Goal: Task Accomplishment & Management: Complete application form

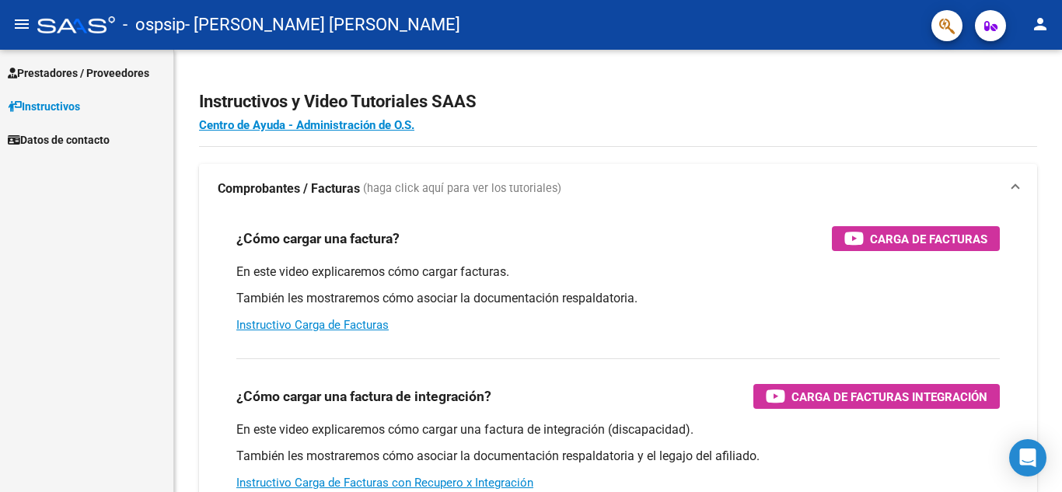
click at [68, 75] on span "Prestadores / Proveedores" at bounding box center [79, 73] width 142 height 17
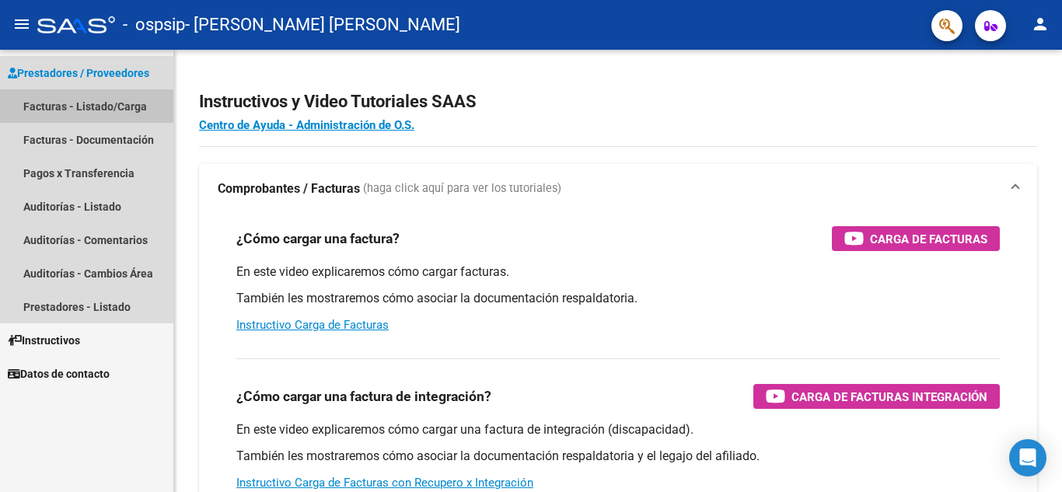
click at [79, 117] on link "Facturas - Listado/Carga" at bounding box center [86, 105] width 173 height 33
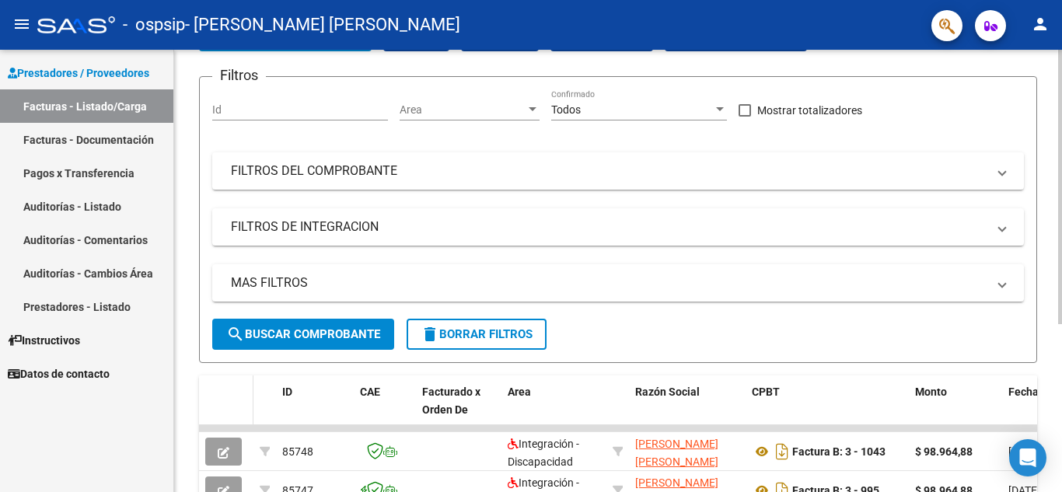
scroll to position [38, 0]
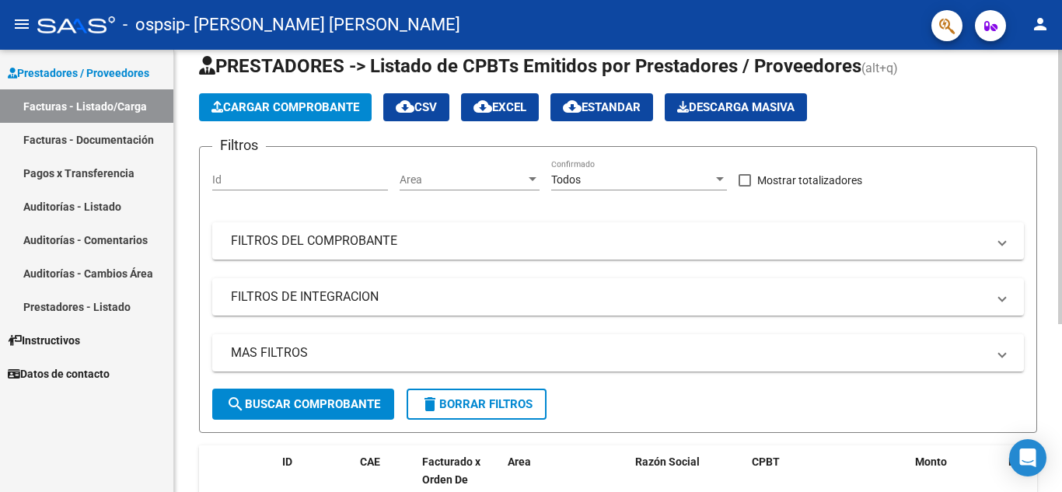
click at [281, 106] on span "Cargar Comprobante" at bounding box center [285, 107] width 148 height 14
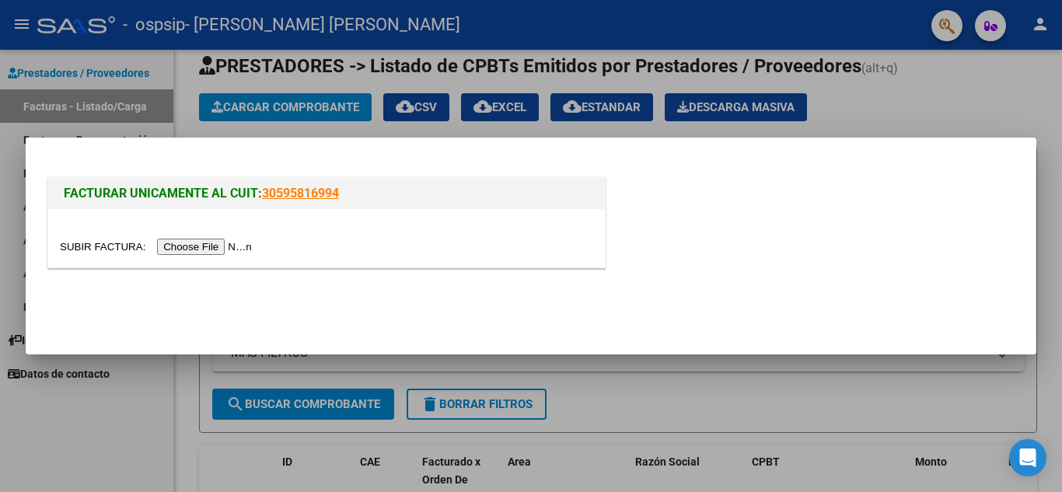
click at [230, 254] on input "file" at bounding box center [158, 247] width 197 height 16
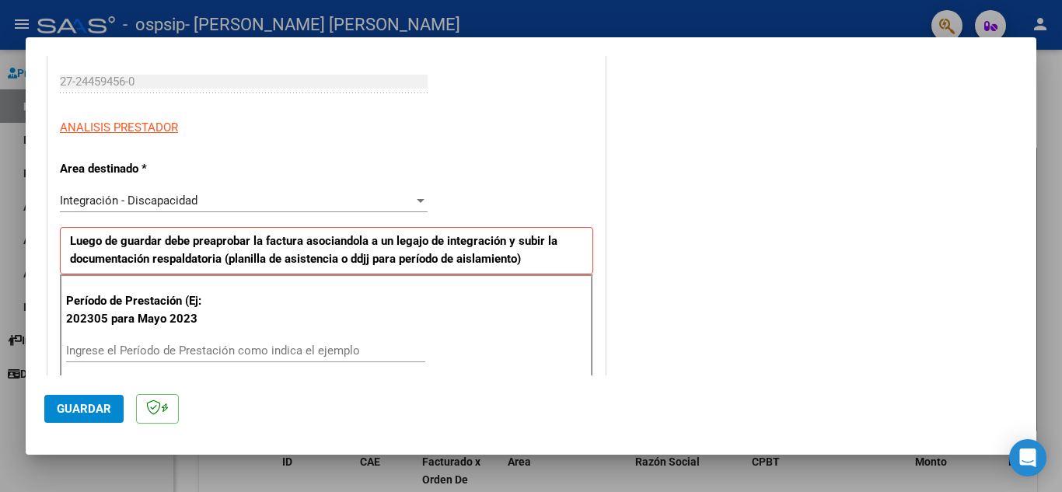
scroll to position [311, 0]
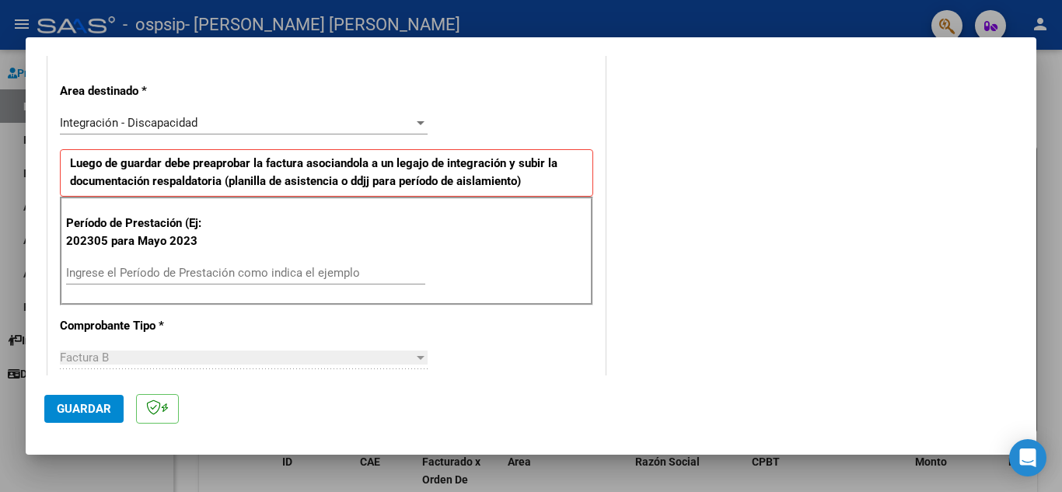
click at [241, 274] on input "Ingrese el Período de Prestación como indica el ejemplo" at bounding box center [245, 273] width 359 height 14
type input "202507"
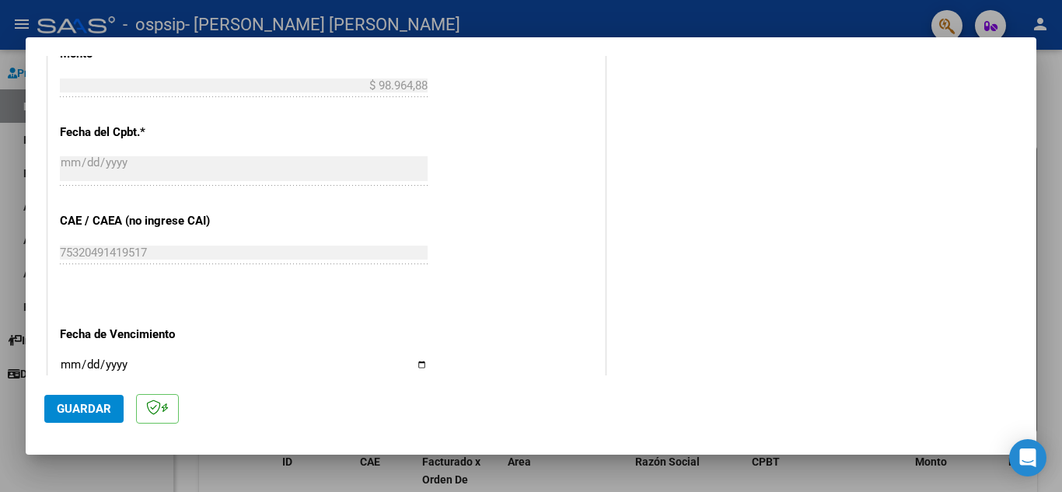
scroll to position [933, 0]
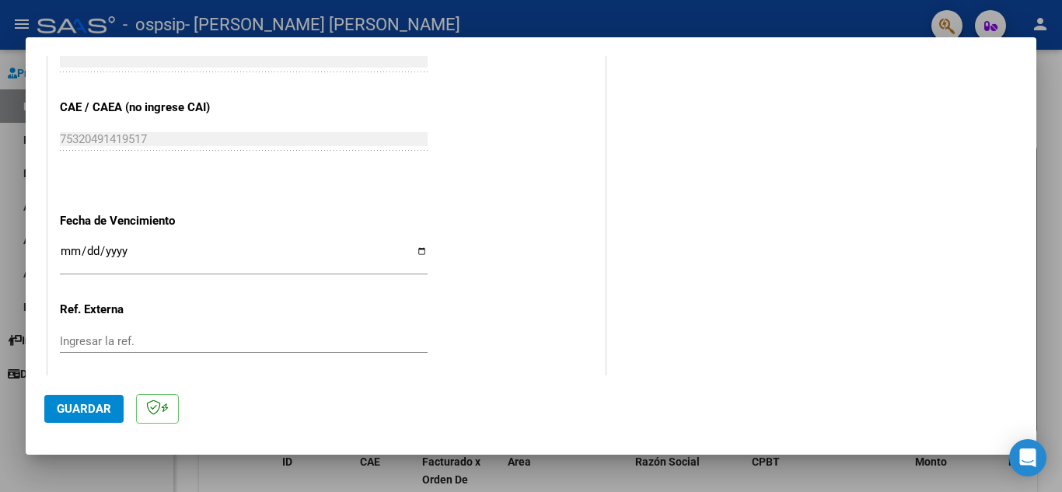
click at [421, 257] on input "Ingresar la fecha" at bounding box center [244, 257] width 368 height 25
click at [421, 256] on input "Ingresar la fecha" at bounding box center [244, 257] width 368 height 25
type input "[DATE]"
click at [98, 413] on span "Guardar" at bounding box center [84, 409] width 54 height 14
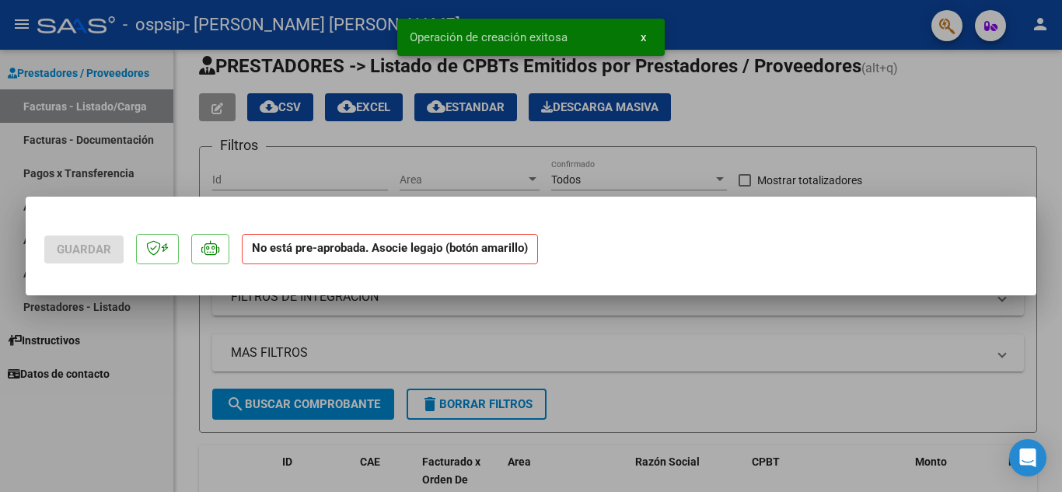
scroll to position [0, 0]
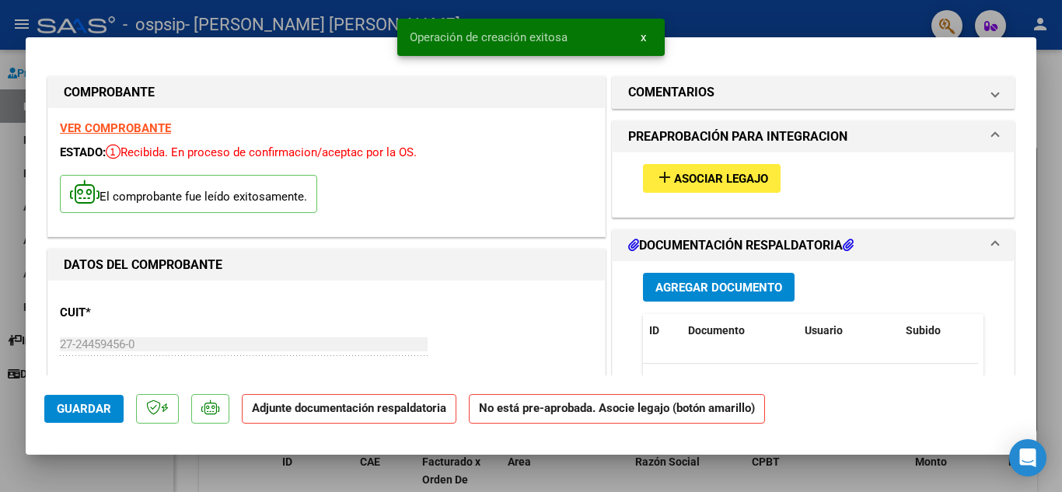
click at [664, 180] on mat-icon "add" at bounding box center [664, 177] width 19 height 19
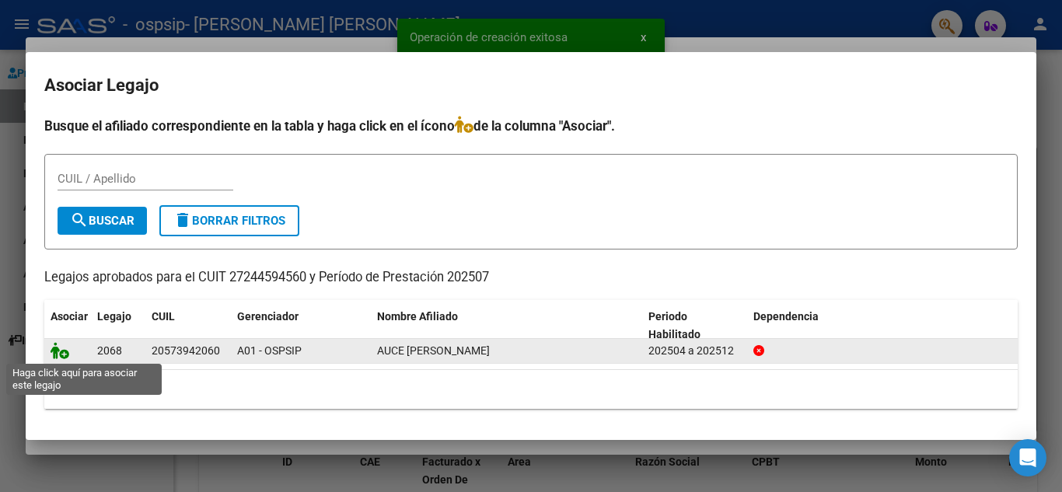
click at [54, 349] on icon at bounding box center [60, 350] width 19 height 17
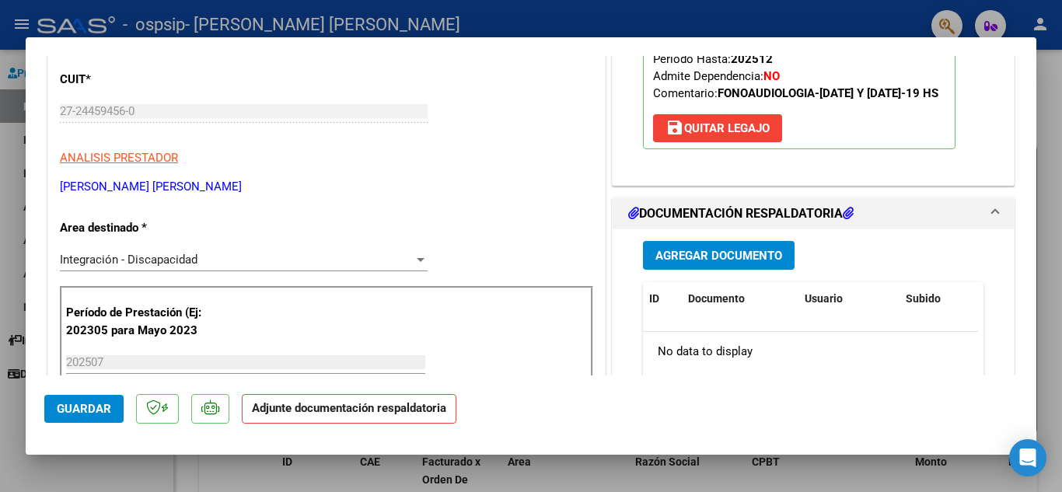
scroll to position [311, 0]
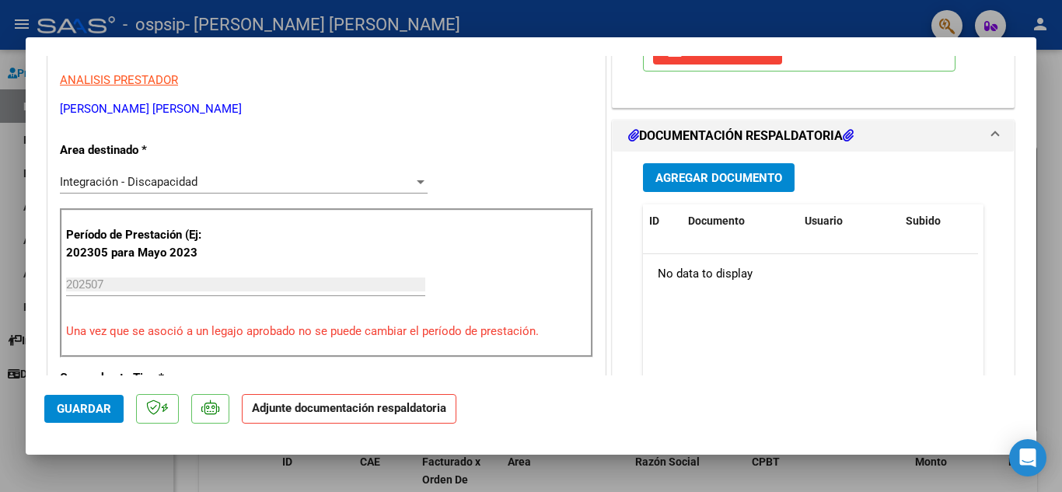
click at [759, 185] on span "Agregar Documento" at bounding box center [718, 178] width 127 height 14
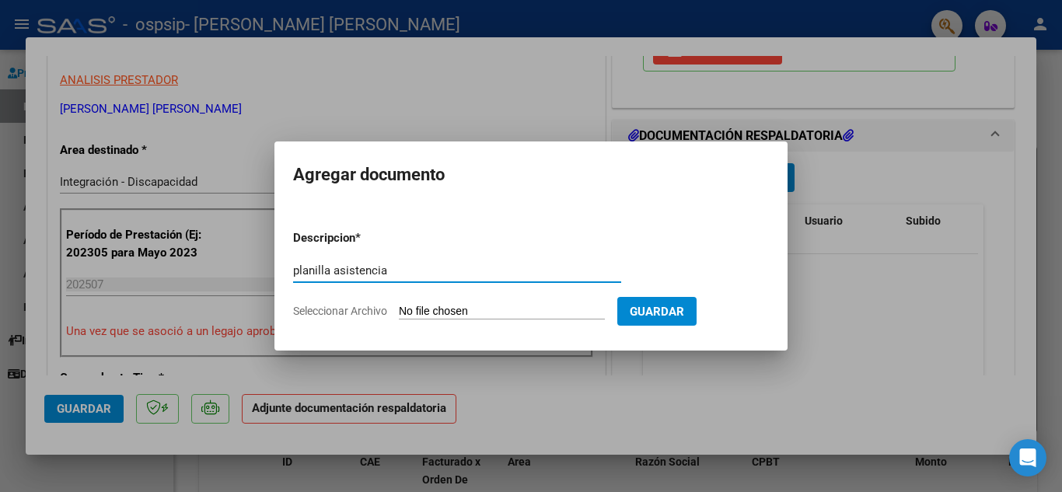
type input "planilla asistencia"
click at [477, 320] on form "Descripcion * planilla asistencia Escriba aquí una descripcion Seleccionar Arch…" at bounding box center [531, 275] width 476 height 114
click at [479, 312] on input "Seleccionar Archivo" at bounding box center [502, 312] width 206 height 15
type input "C:\fakepath\[PERSON_NAME] PLANILLA JULIO.pdf"
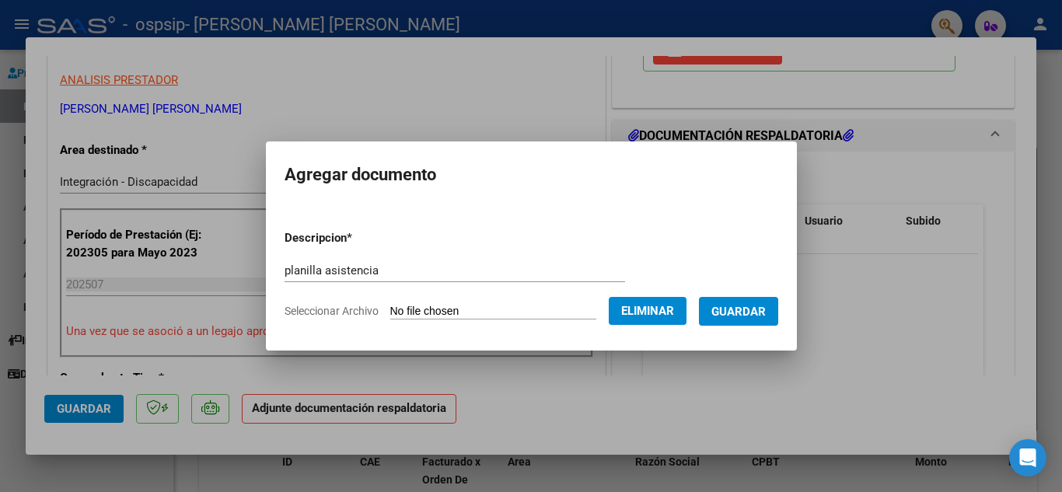
click at [743, 314] on span "Guardar" at bounding box center [738, 312] width 54 height 14
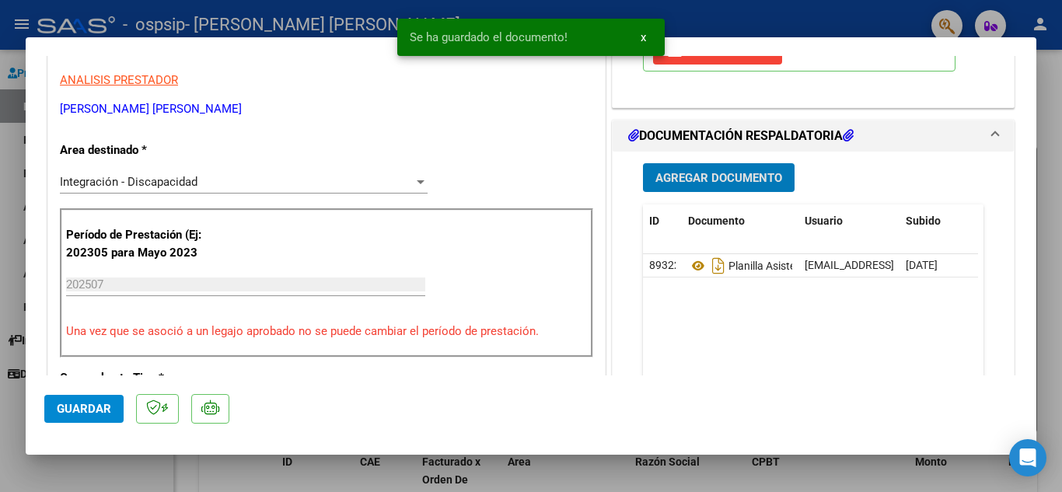
click at [91, 404] on span "Guardar" at bounding box center [84, 409] width 54 height 14
click at [643, 38] on span "x" at bounding box center [643, 37] width 5 height 14
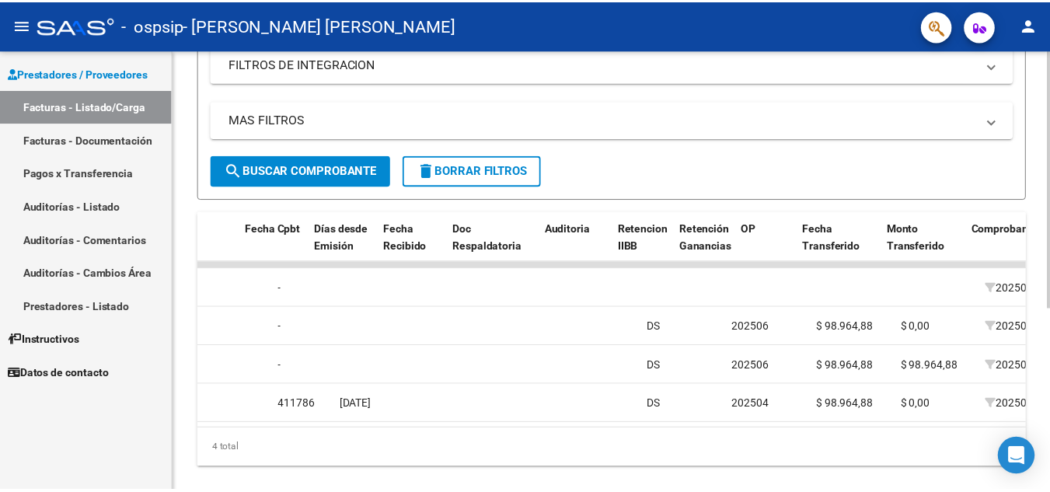
scroll to position [0, 641]
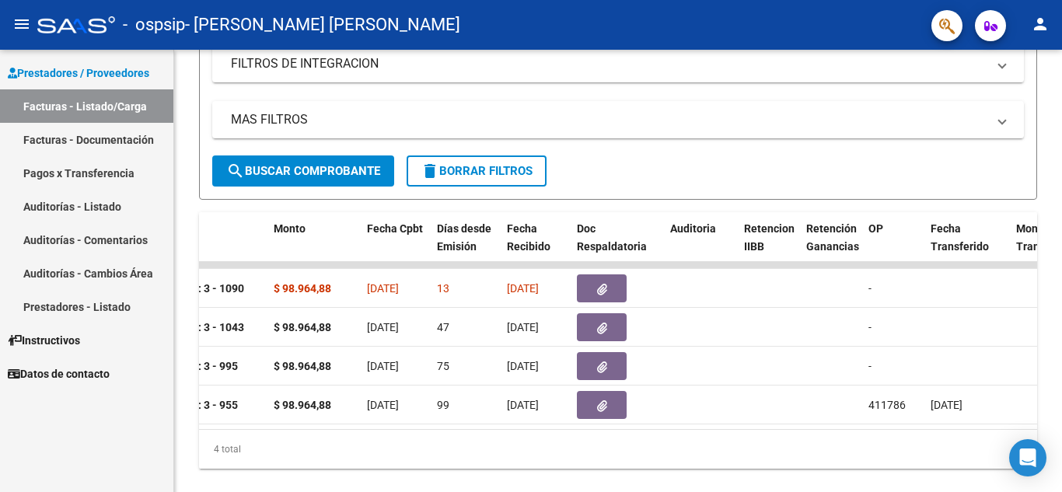
click at [1041, 21] on mat-icon "person" at bounding box center [1040, 24] width 19 height 19
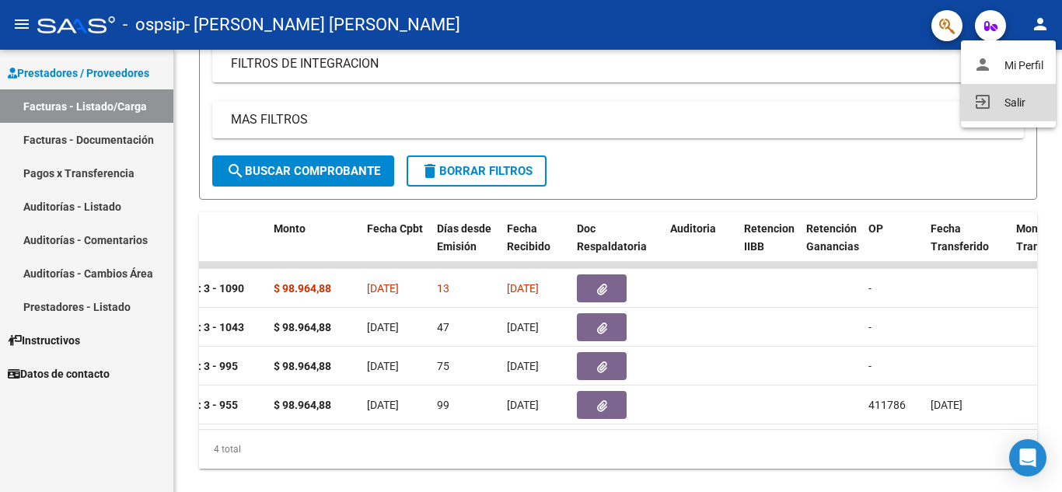
click at [984, 110] on mat-icon "exit_to_app" at bounding box center [982, 102] width 19 height 19
